Goal: Find specific page/section: Find specific page/section

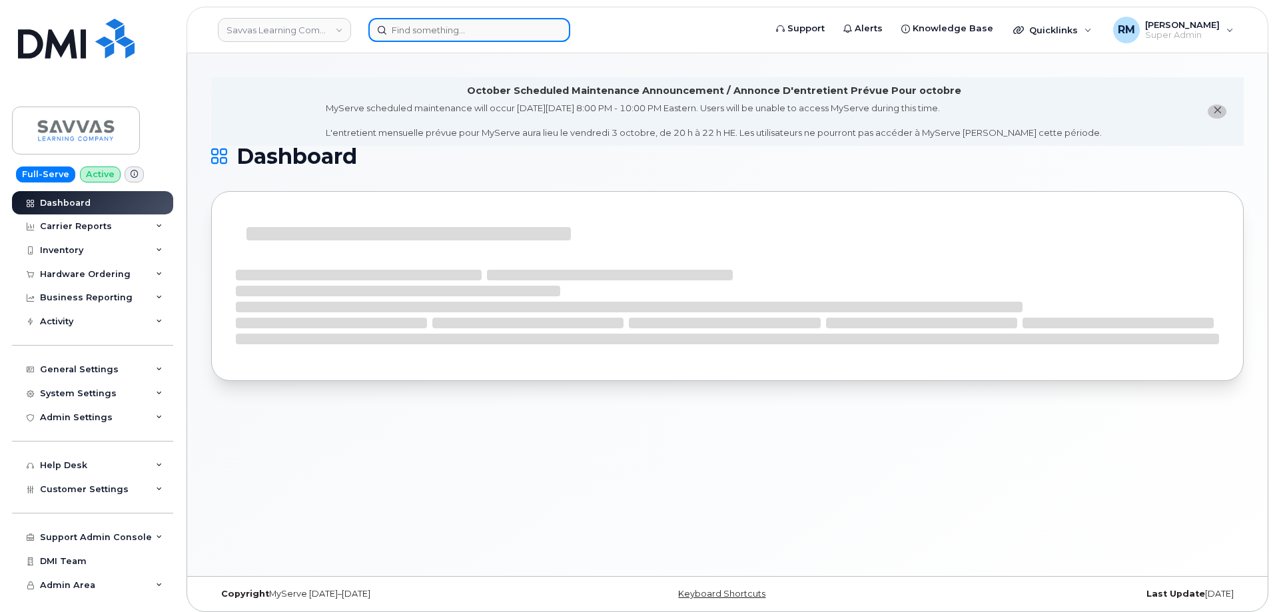
click at [420, 28] on input at bounding box center [469, 30] width 202 height 24
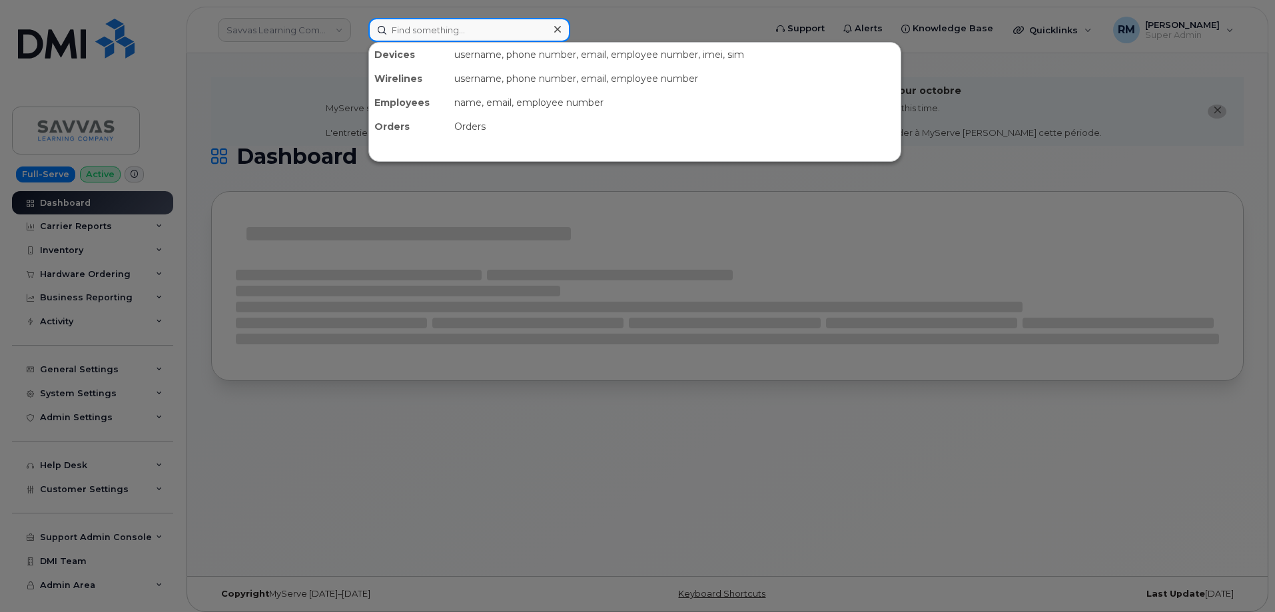
paste input "RITM0266965"
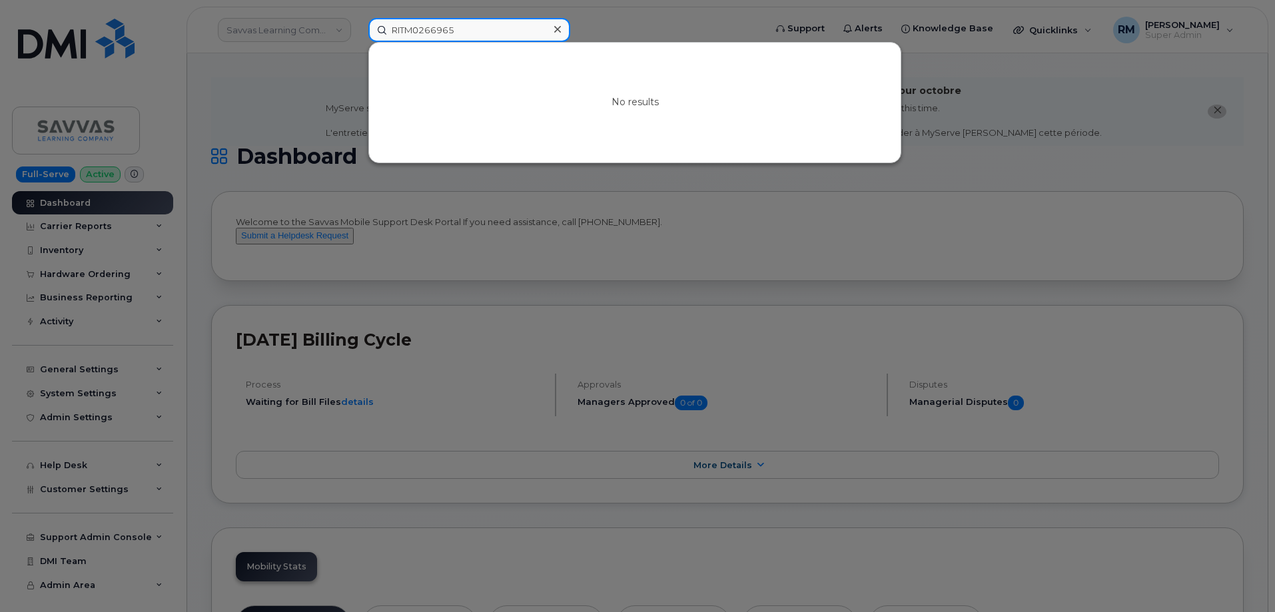
click at [436, 33] on input "RITM0266965" at bounding box center [469, 30] width 202 height 24
paste input "351139865704952"
type input "351139865704952"
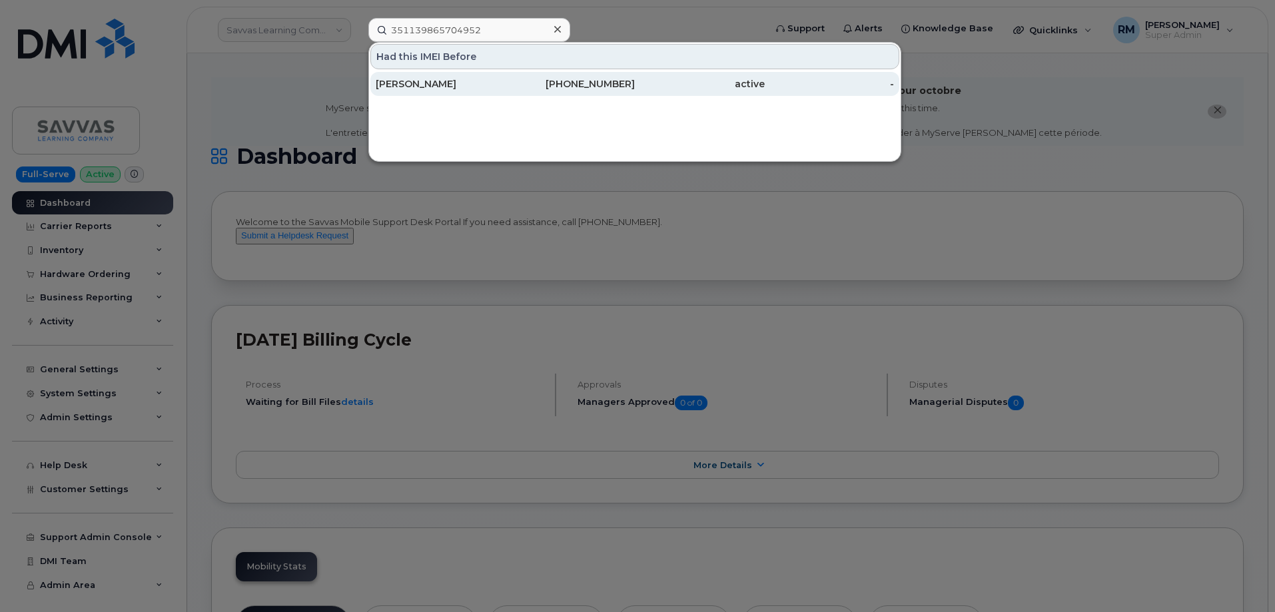
click at [450, 92] on div "JACQUELINE THOMPSON" at bounding box center [441, 84] width 130 height 24
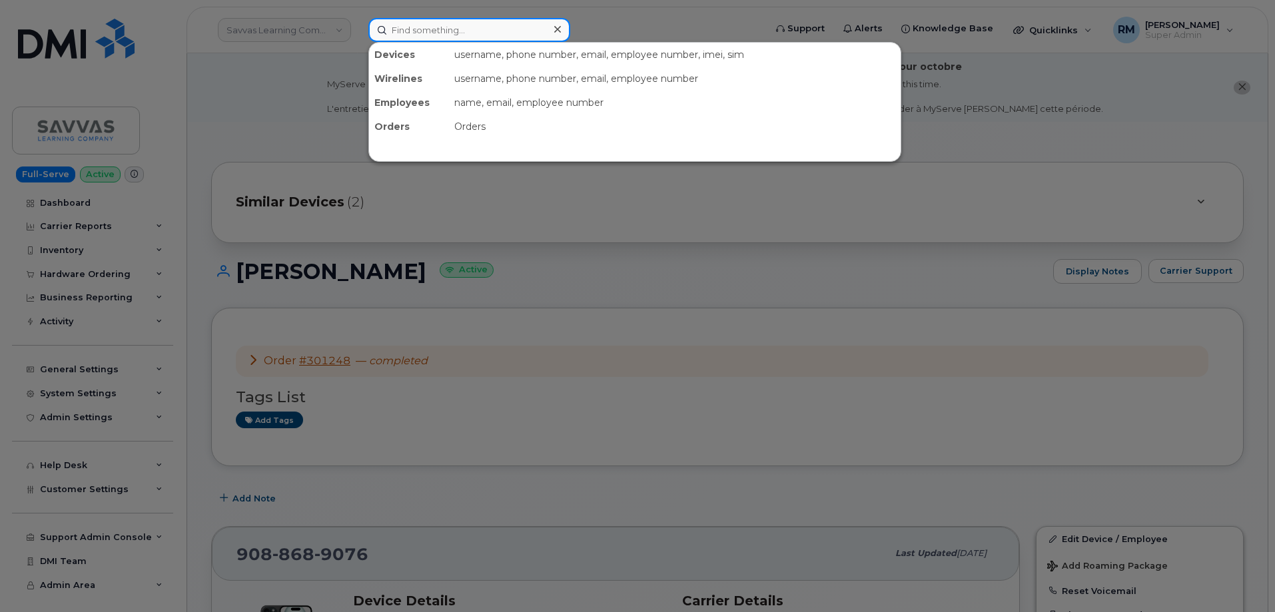
click at [440, 35] on input at bounding box center [469, 30] width 202 height 24
paste input "355211925202065"
type input "355211925202065"
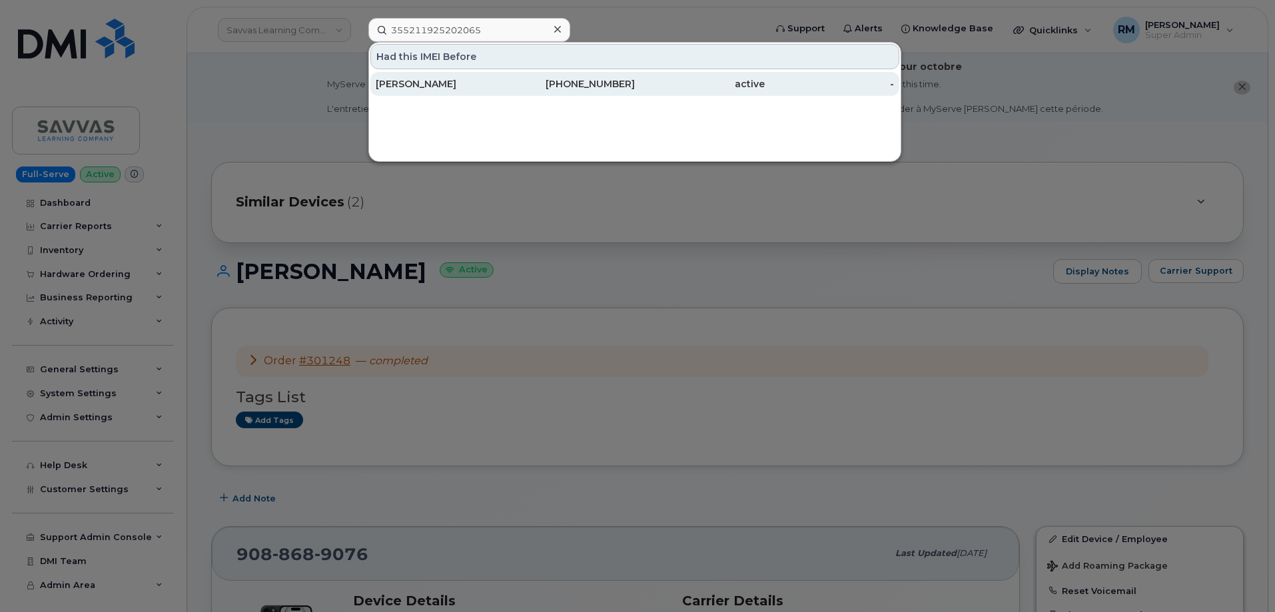
click at [465, 83] on div "[PERSON_NAME]" at bounding box center [441, 83] width 130 height 13
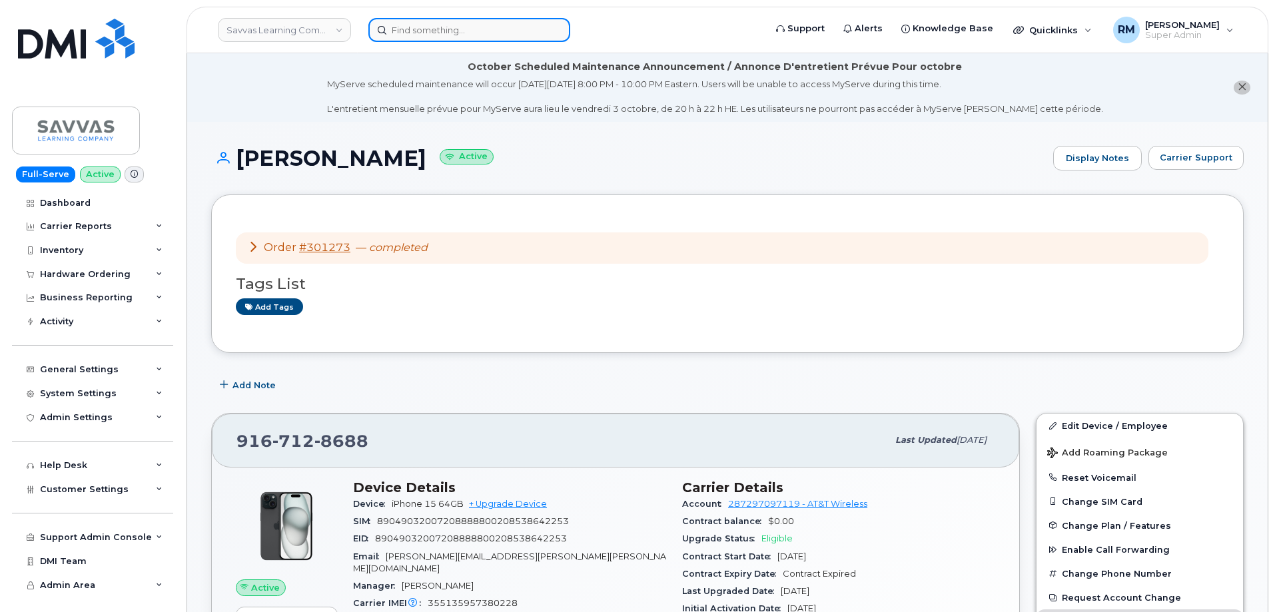
click at [483, 31] on input at bounding box center [469, 30] width 202 height 24
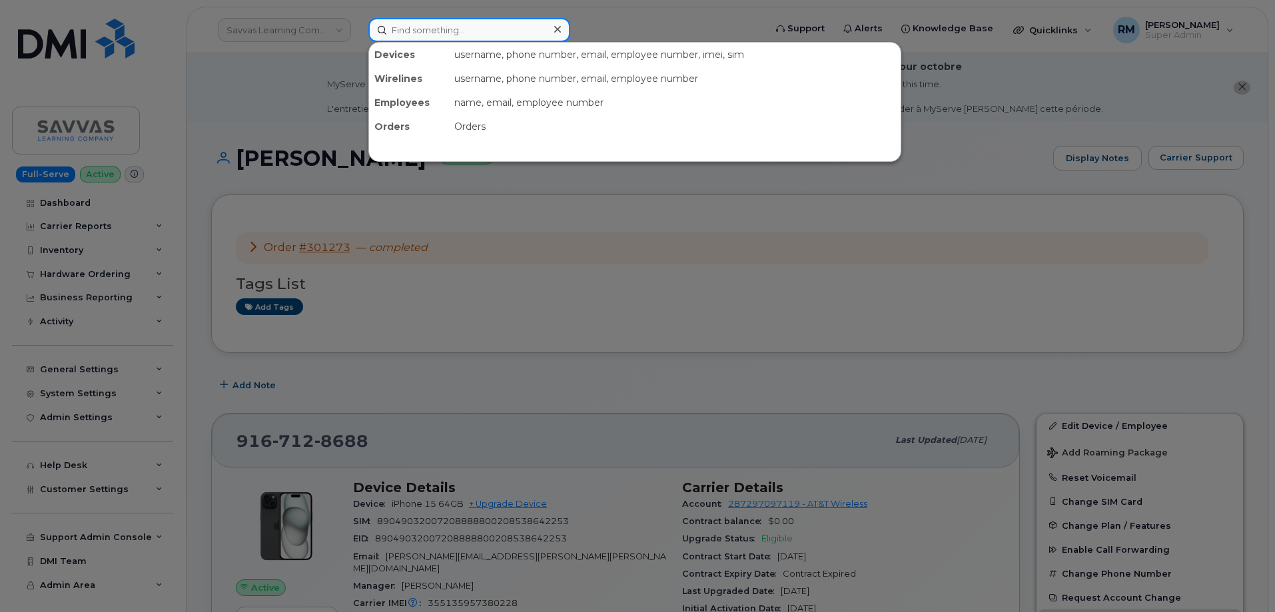
paste input "353669752561170"
type input "353669752561170"
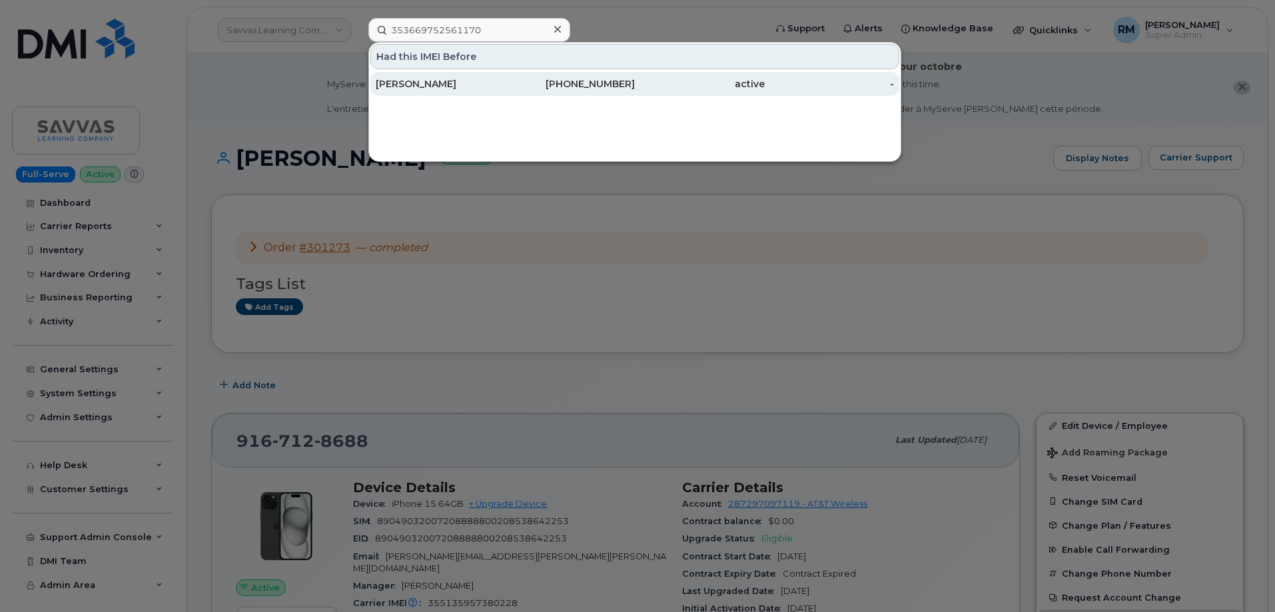
click at [448, 85] on div "Bryan Wilson" at bounding box center [441, 83] width 130 height 13
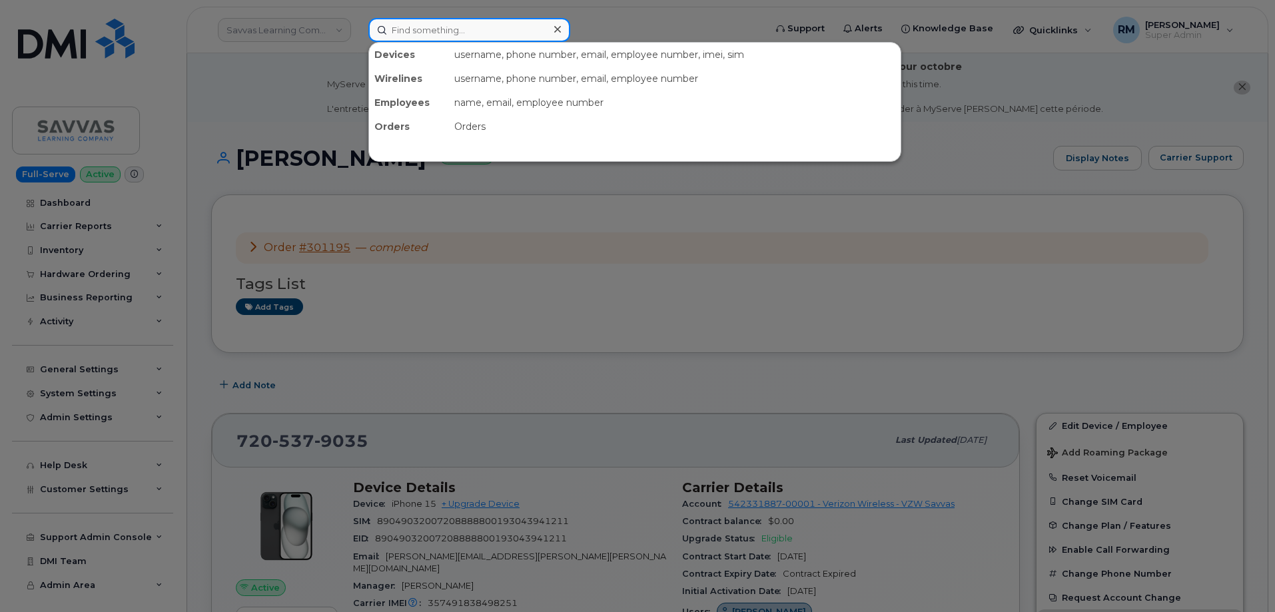
click at [426, 18] on input at bounding box center [469, 30] width 202 height 24
paste input "353669750558673"
type input "353669750558673"
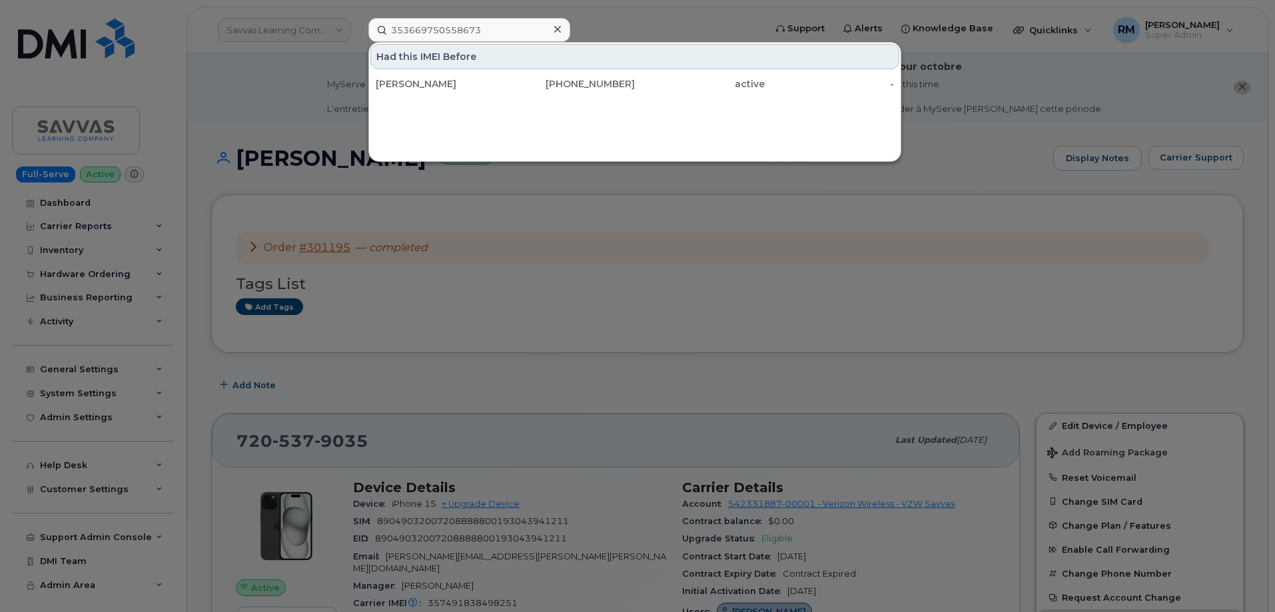
click at [426, 76] on div "[PERSON_NAME]" at bounding box center [441, 84] width 130 height 24
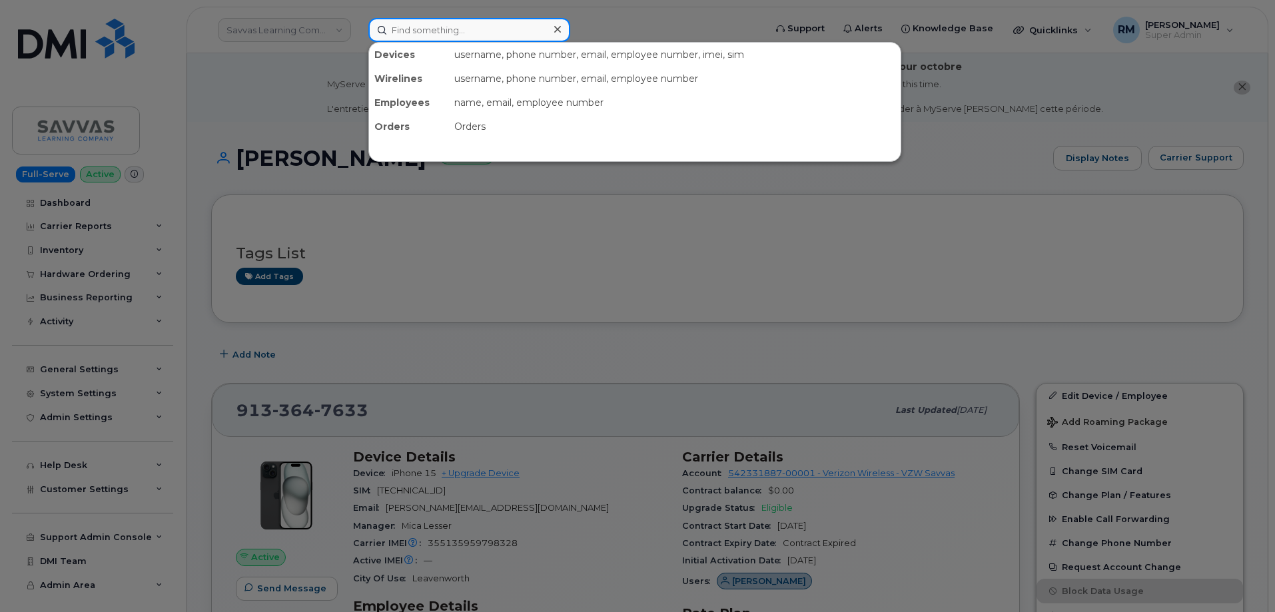
click at [426, 27] on input at bounding box center [469, 30] width 202 height 24
paste input "351570365425864"
type input "351570365425864"
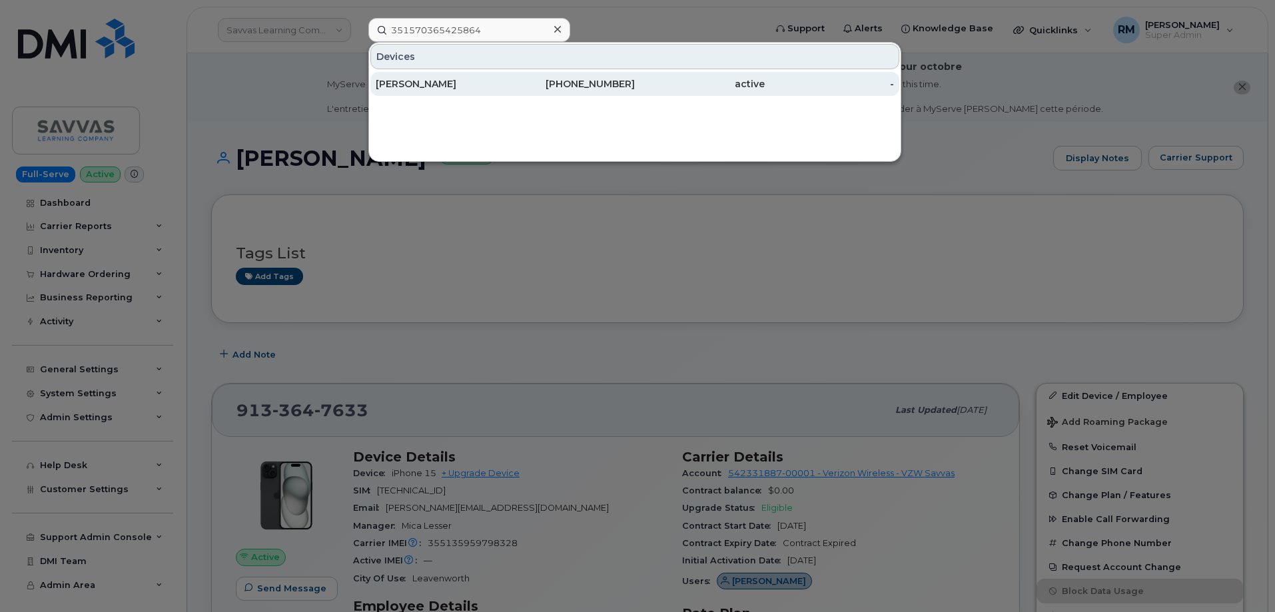
click at [439, 77] on div "SARA ANDERSON" at bounding box center [441, 84] width 130 height 24
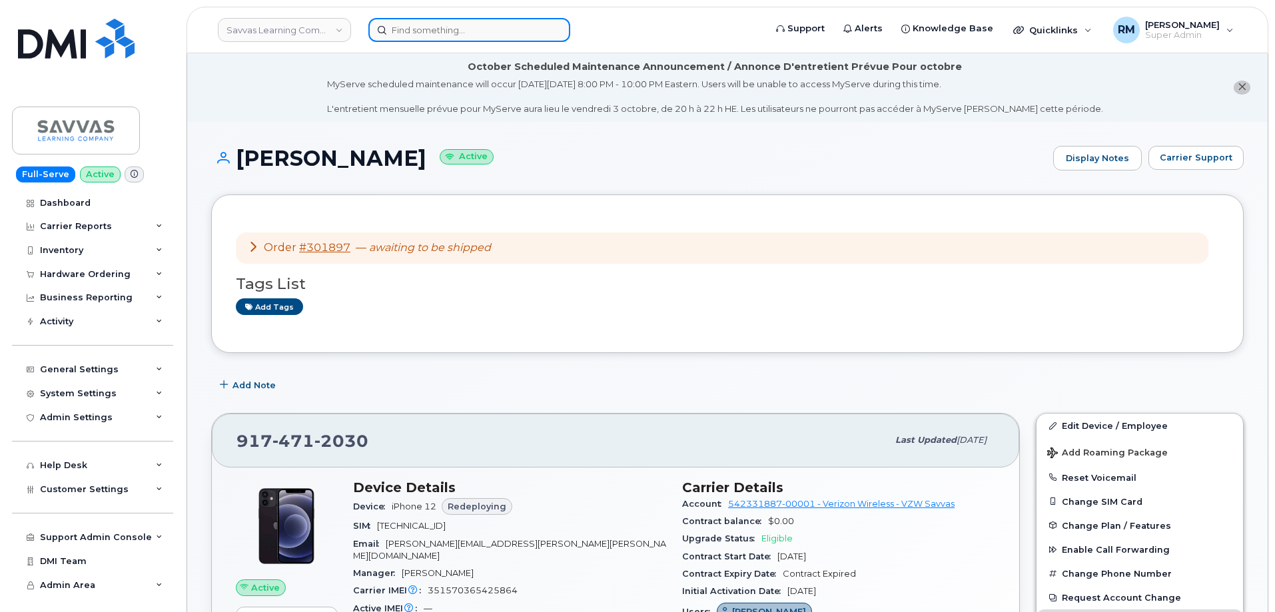
click at [485, 38] on input at bounding box center [469, 30] width 202 height 24
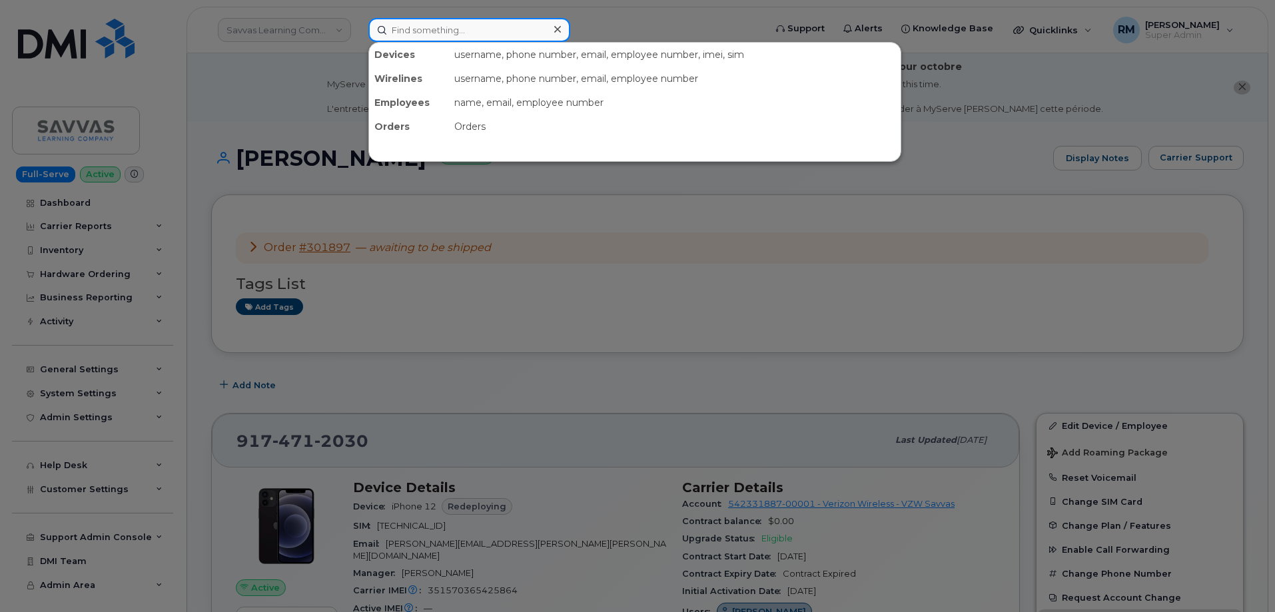
paste input "353726515513888"
type input "353726515513888"
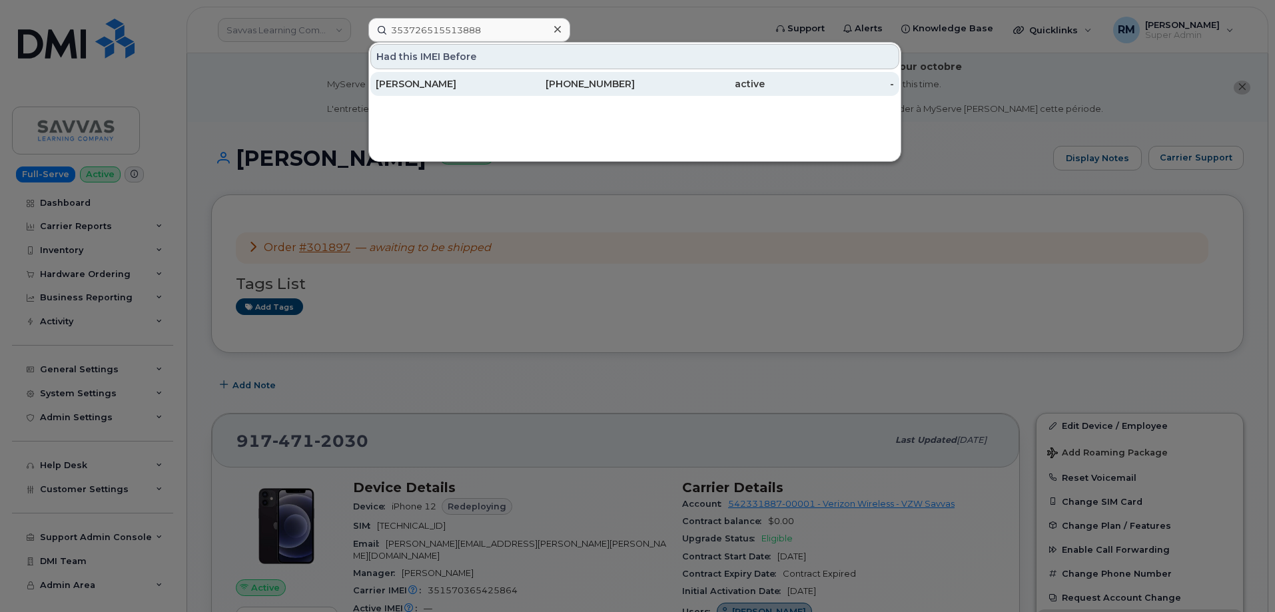
click at [464, 79] on div "Deborah Jones" at bounding box center [441, 83] width 130 height 13
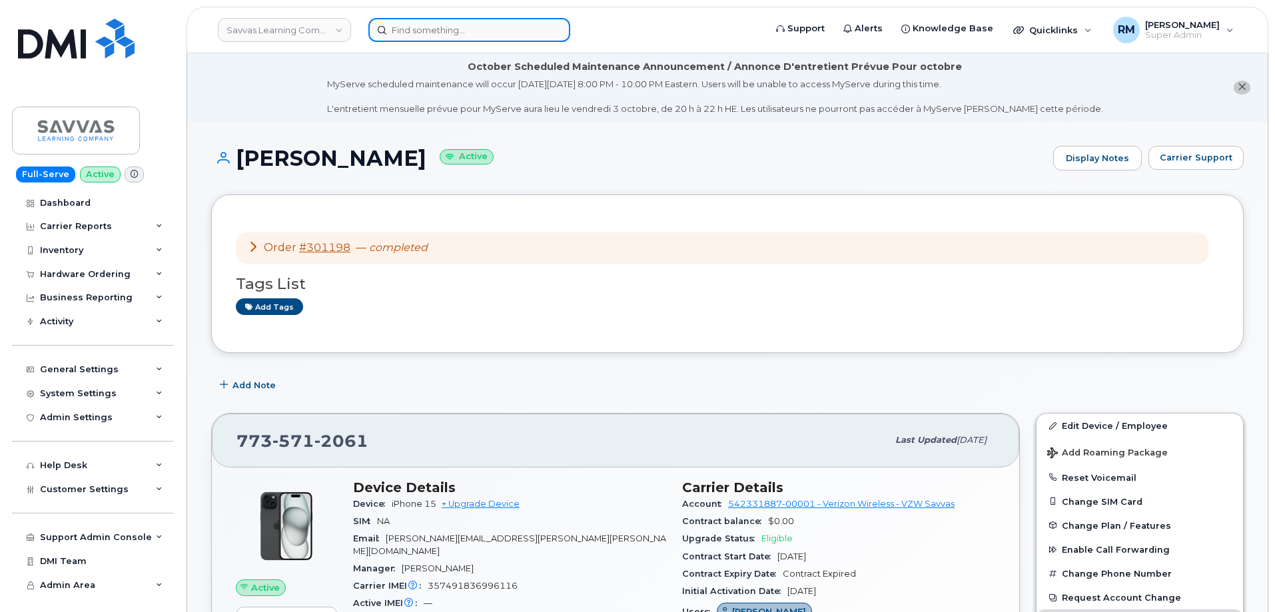
click at [472, 41] on input at bounding box center [469, 30] width 202 height 24
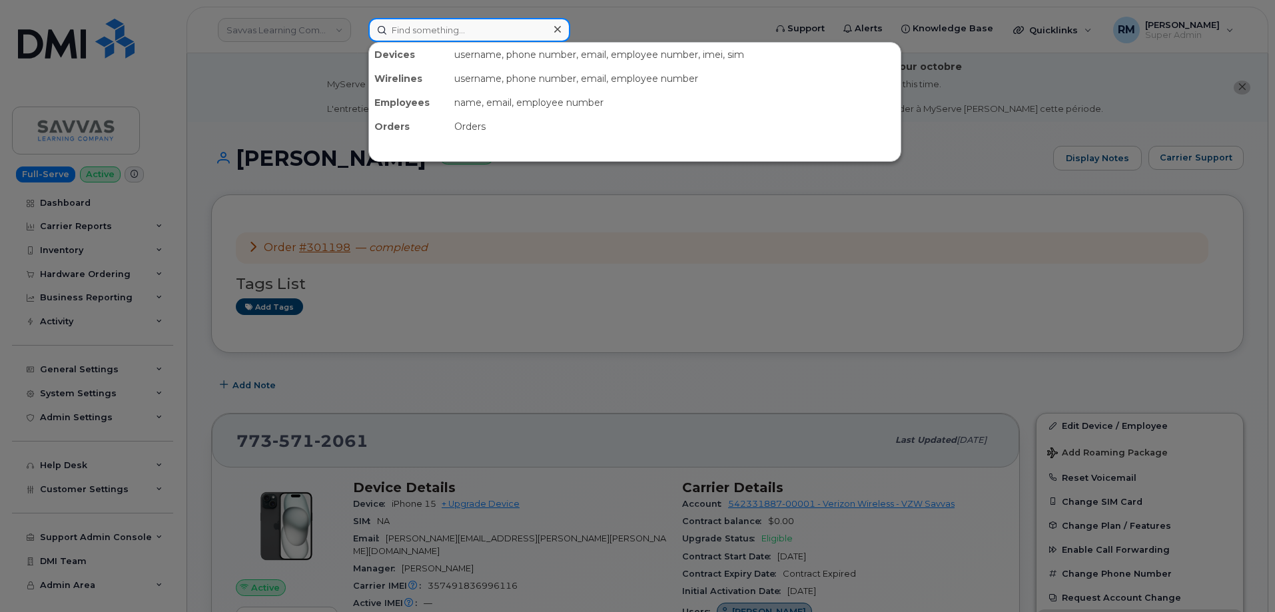
paste input "356871116433289"
type input "356871116433289"
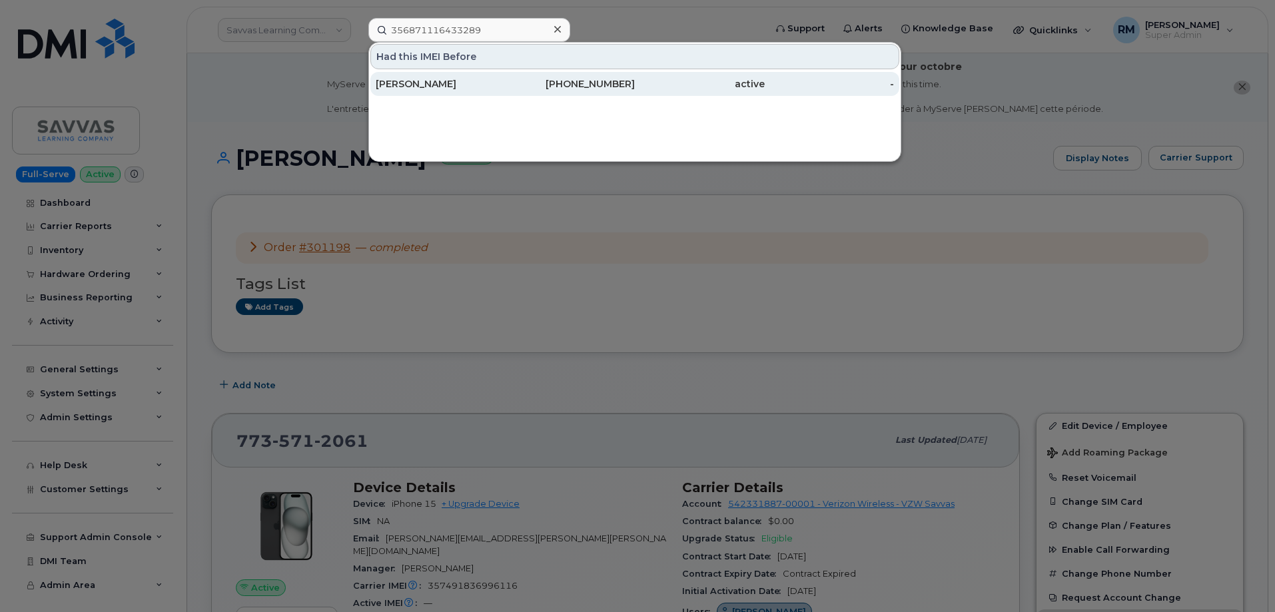
click at [463, 88] on div "JAIME HILL" at bounding box center [441, 83] width 130 height 13
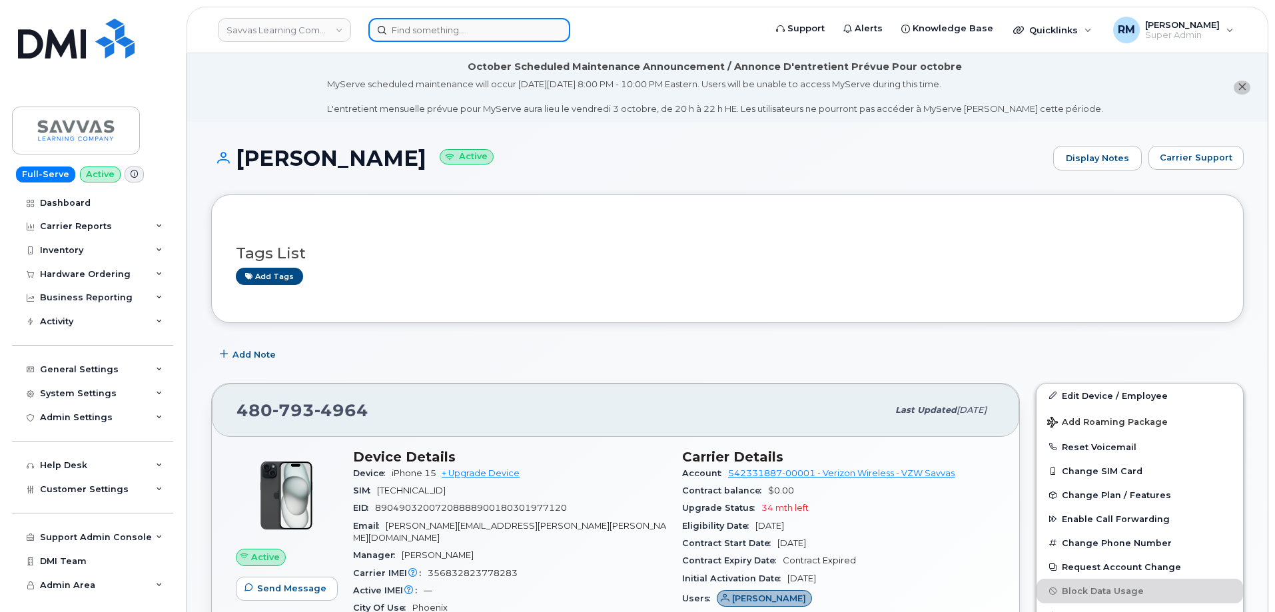
click at [445, 33] on input at bounding box center [469, 30] width 202 height 24
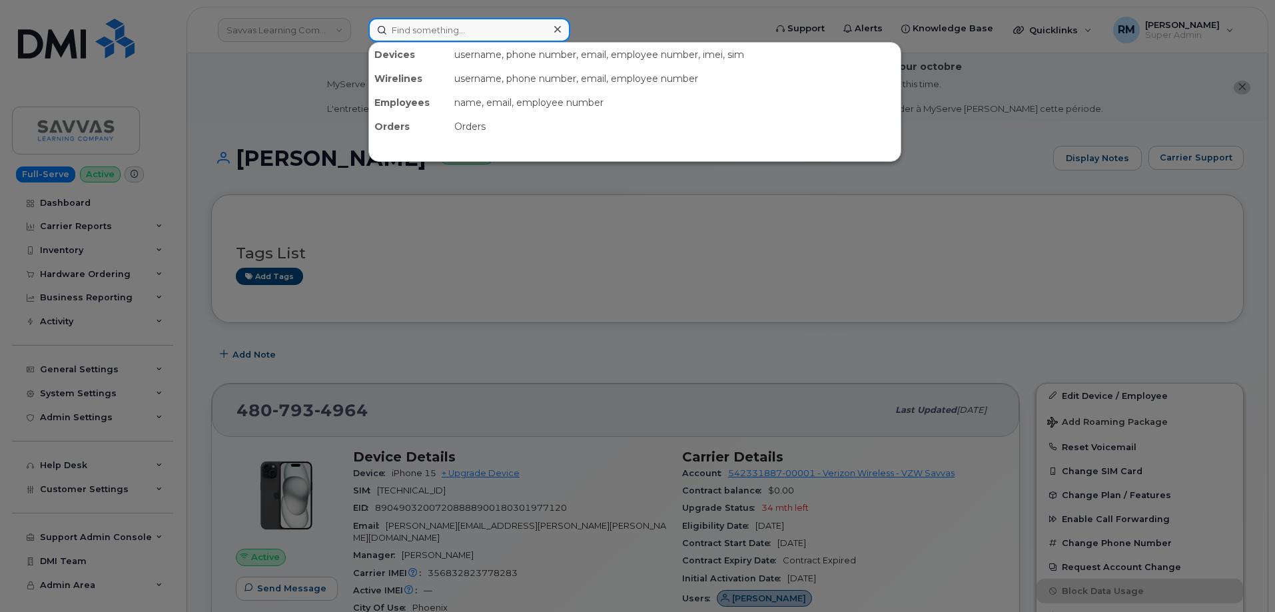
paste input "356856119315708"
type input "356856119315708"
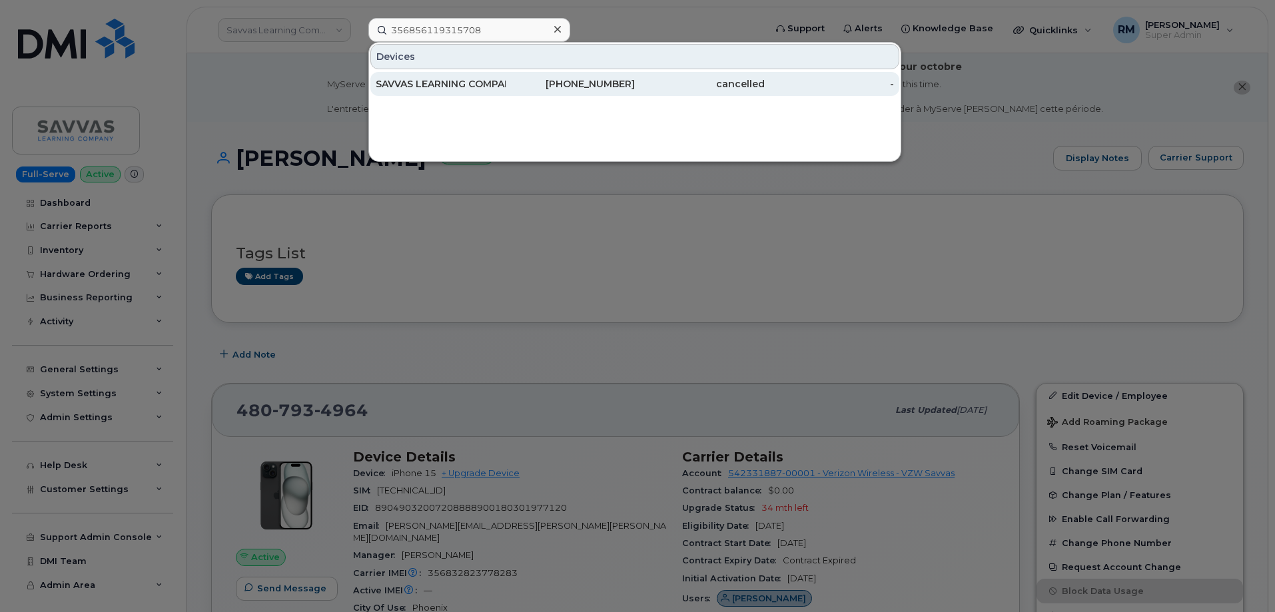
click at [464, 79] on div "SAVVAS LEARNING COMPANY" at bounding box center [441, 83] width 130 height 13
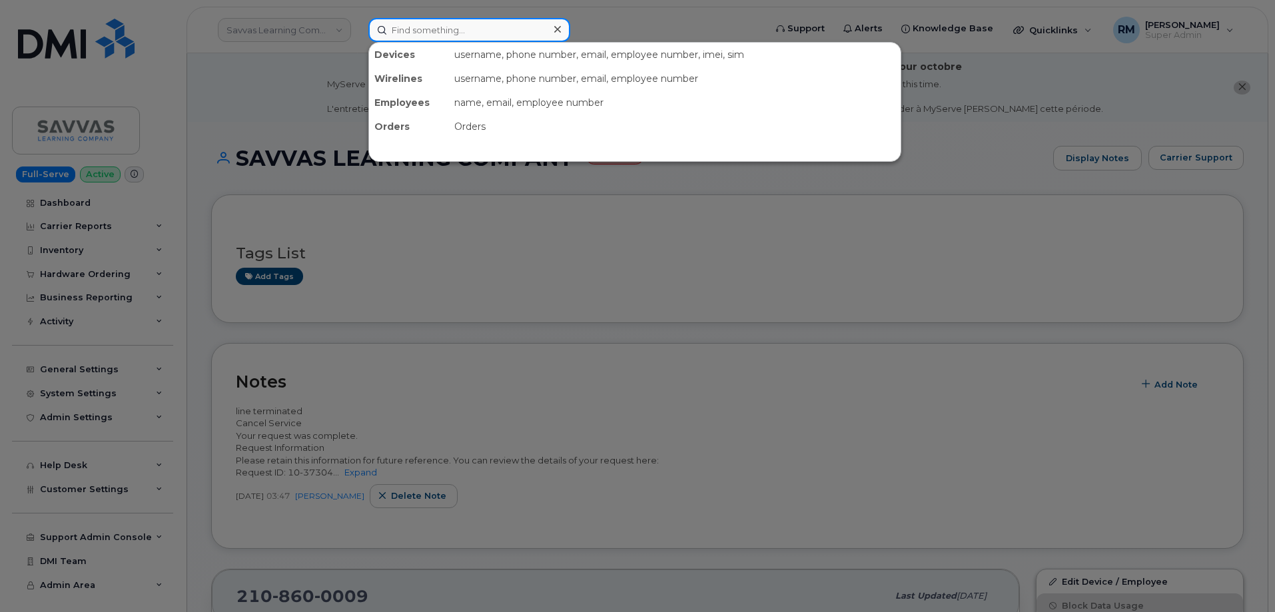
click at [426, 31] on input at bounding box center [469, 30] width 202 height 24
paste input "[PHONE_NUMBER]"
type input "[PHONE_NUMBER]"
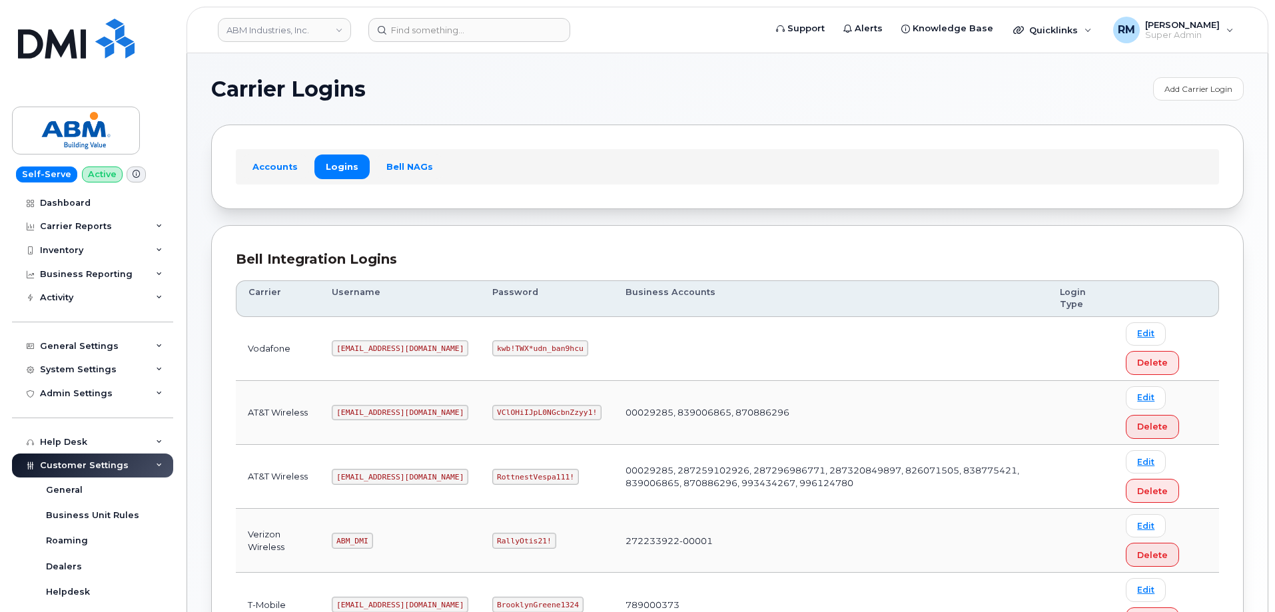
click at [492, 474] on code "RottnestVespa111!" at bounding box center [535, 477] width 87 height 16
copy code "RottnestVespa111"
click at [454, 31] on input at bounding box center [469, 30] width 202 height 24
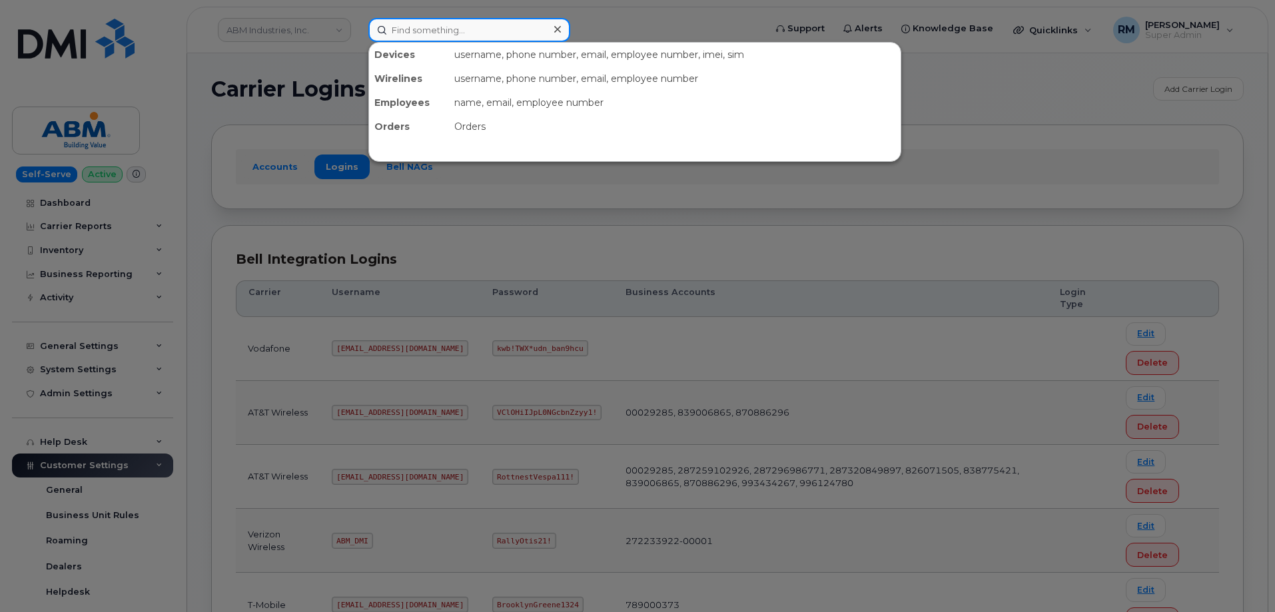
paste input "571 609 2023"
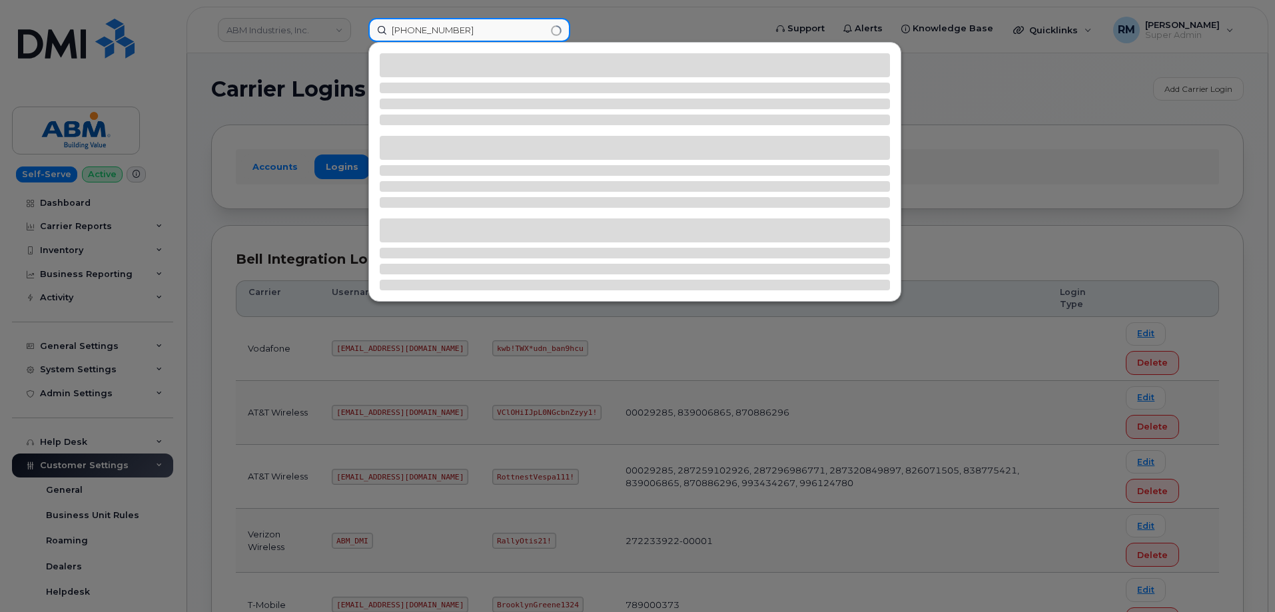
type input "571 609 2023"
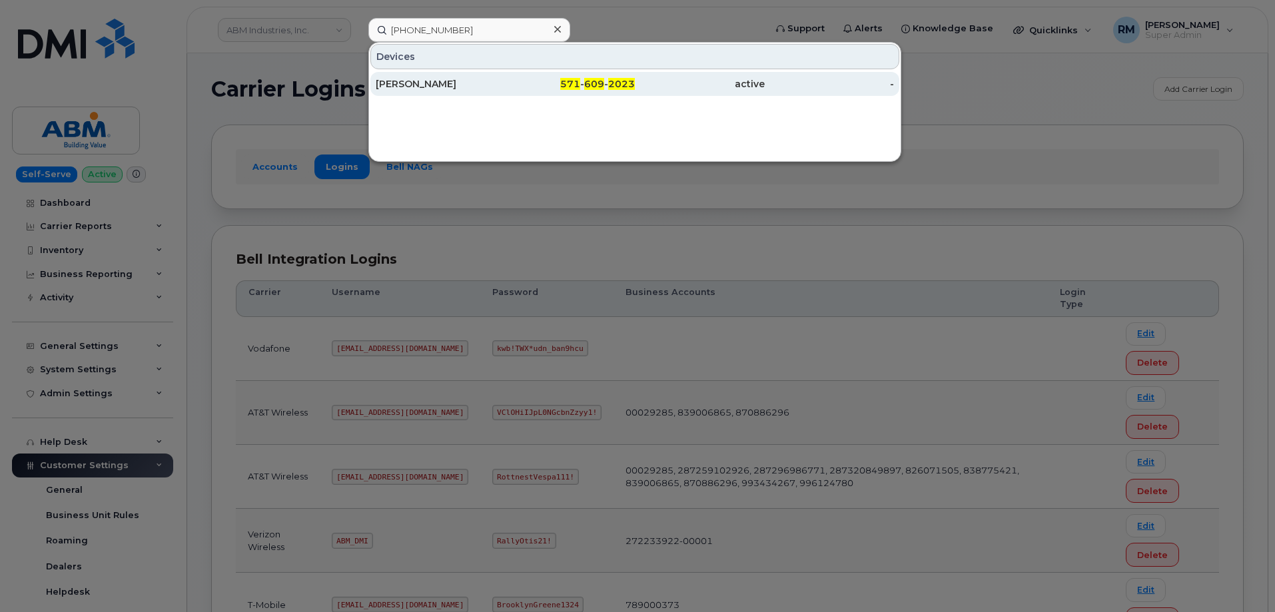
click at [474, 85] on div "KATHERINE LUGAR" at bounding box center [441, 83] width 130 height 13
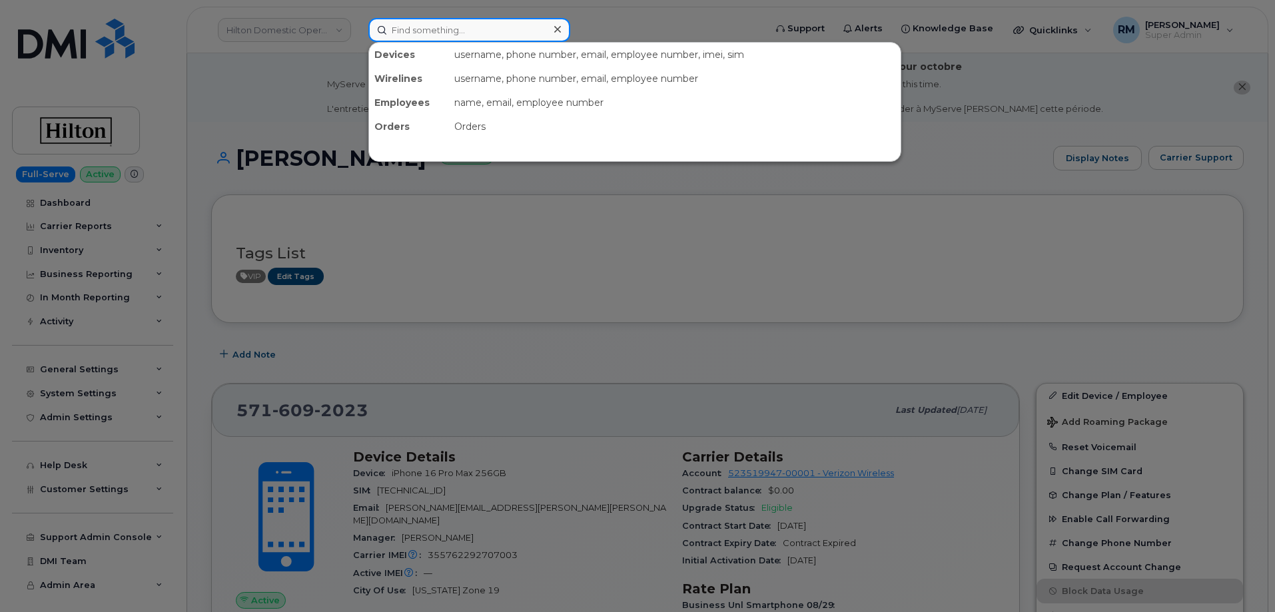
click at [424, 26] on input at bounding box center [469, 30] width 202 height 24
paste input "202 718 5663"
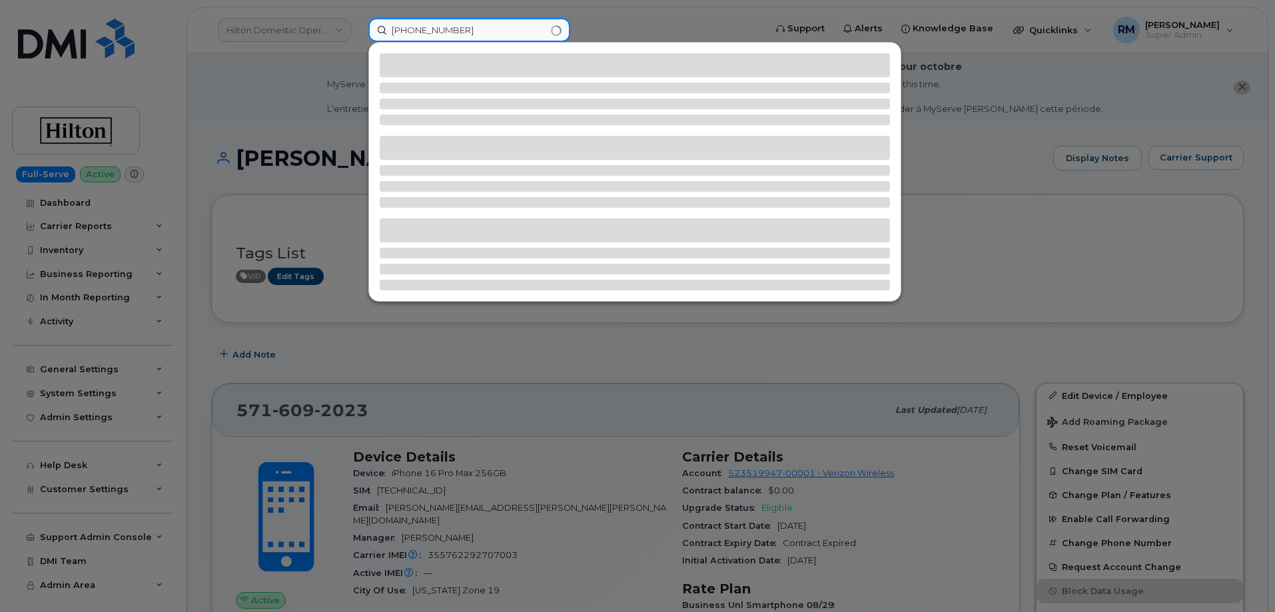
type input "202 718 5663"
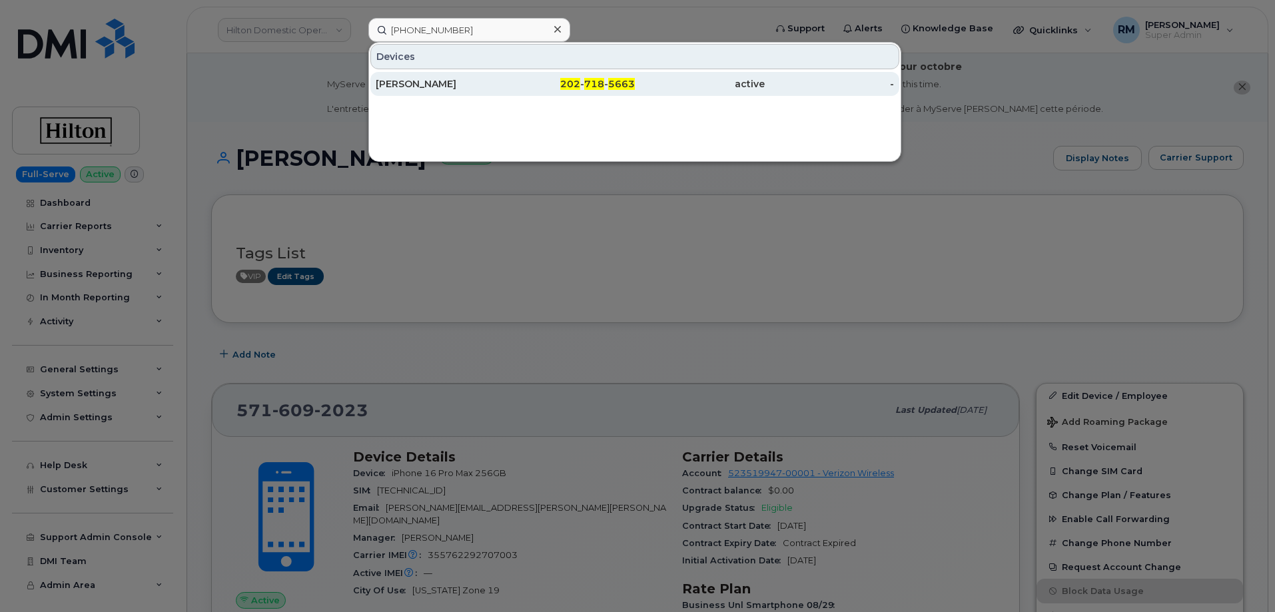
click at [413, 85] on div "BETHANY IMONDI" at bounding box center [441, 83] width 130 height 13
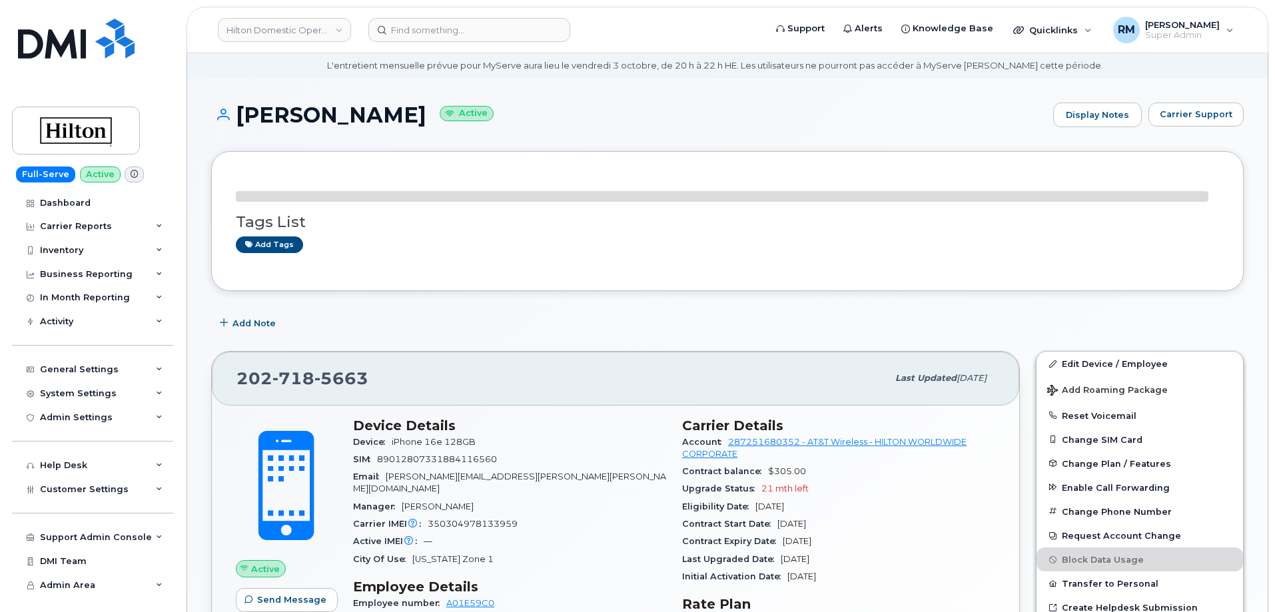
scroll to position [67, 0]
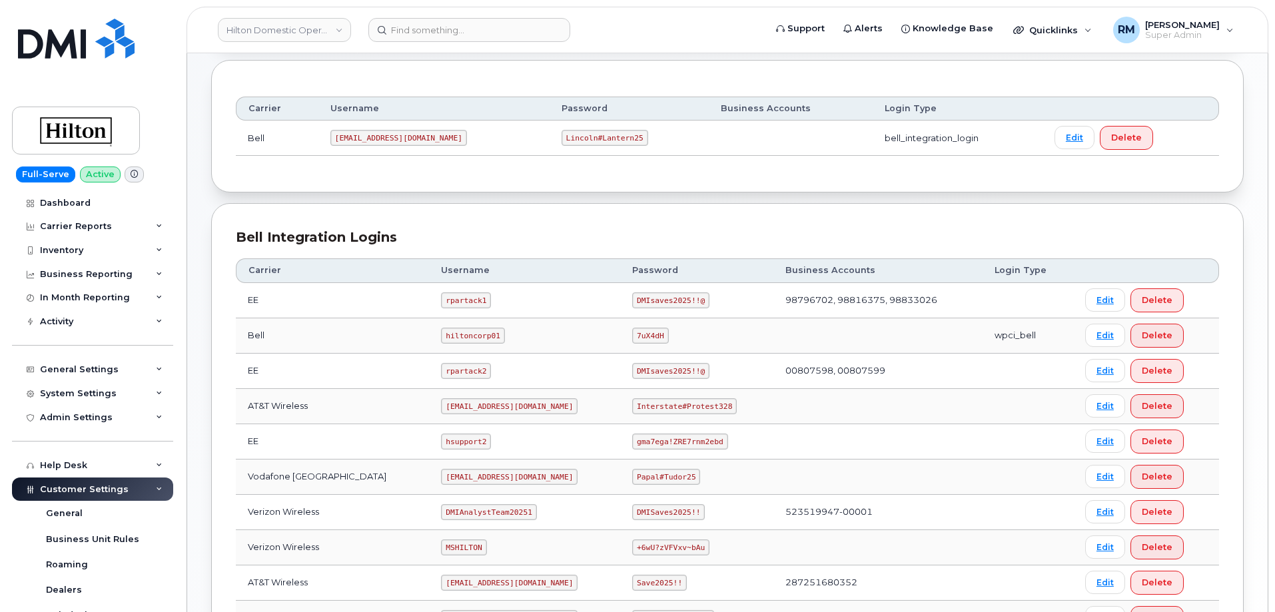
scroll to position [200, 0]
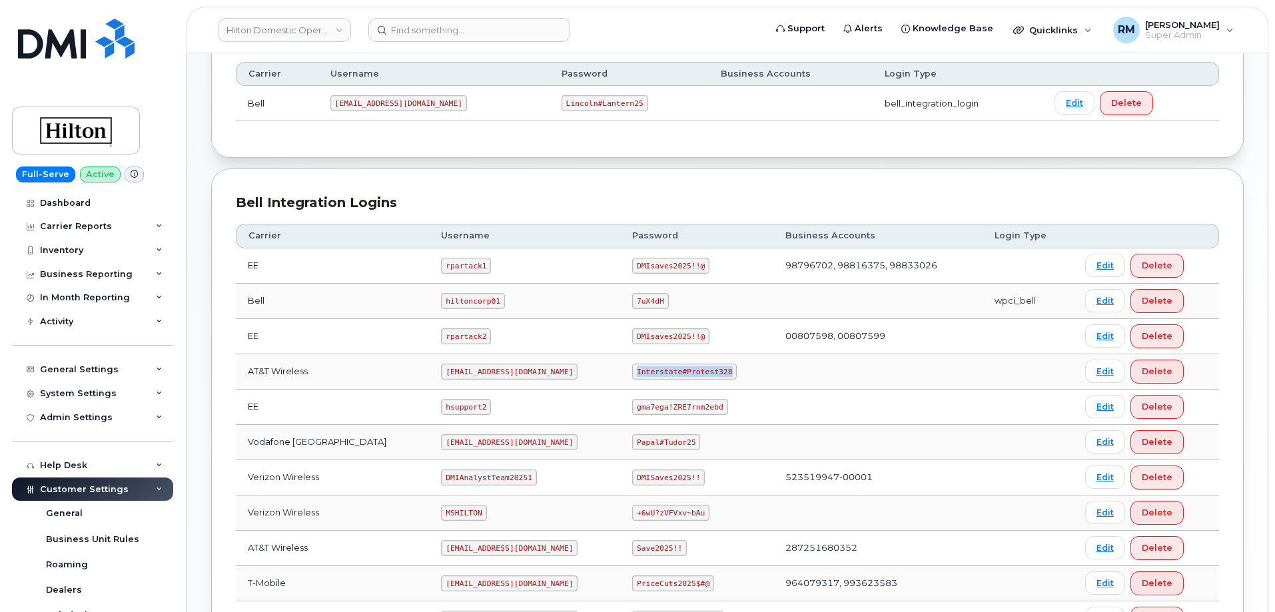
drag, startPoint x: 625, startPoint y: 372, endPoint x: 713, endPoint y: 373, distance: 88.0
click at [713, 373] on code "Interstate#Protest328" at bounding box center [684, 372] width 105 height 16
copy code "Interstate#Protest328"
